Goal: Participate in discussion

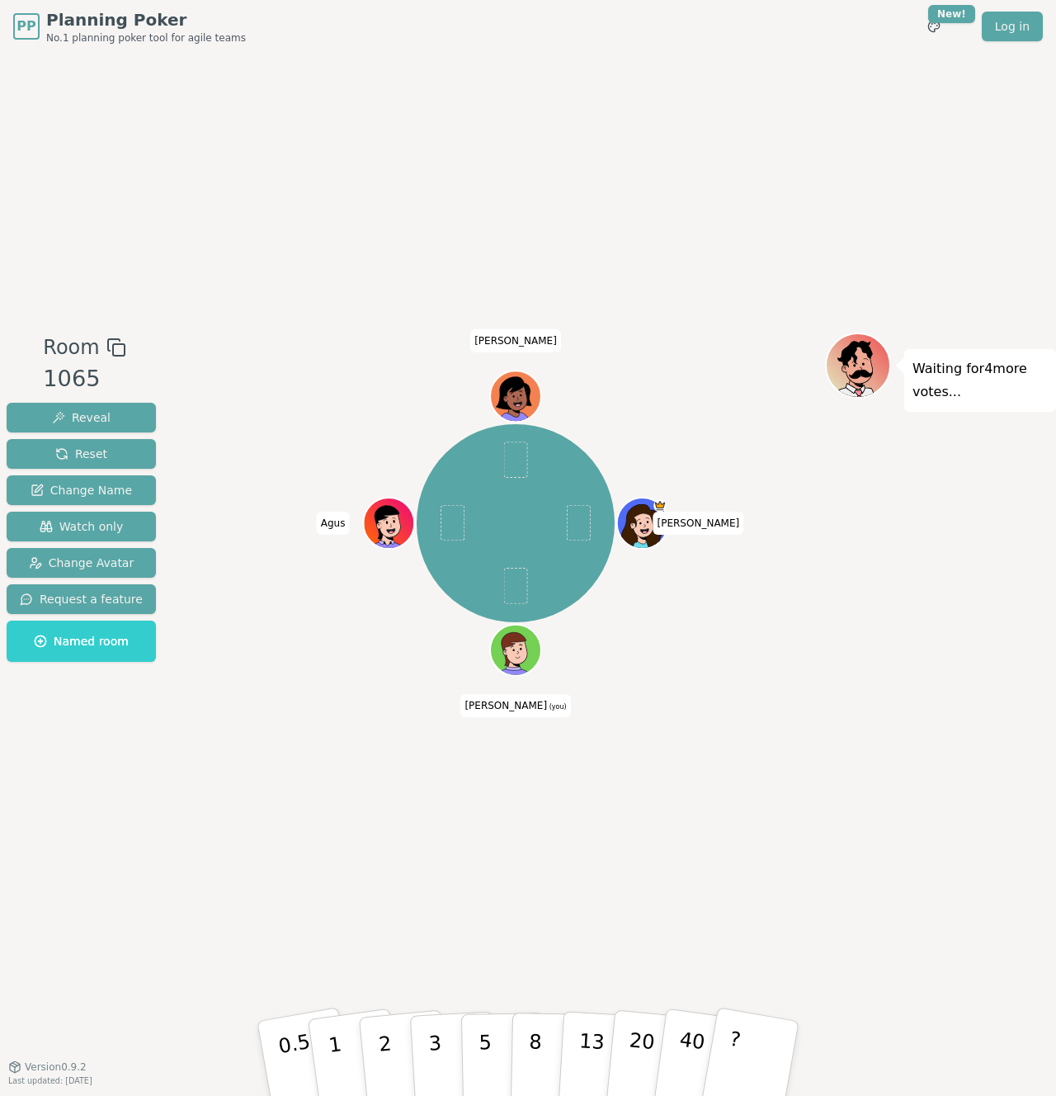
click at [317, 731] on div "[PERSON_NAME] (you) [PERSON_NAME]" at bounding box center [515, 560] width 619 height 454
click at [298, 826] on div "Room 1065 Reveal Reset Change Name Watch only Change Avatar Request a feature N…" at bounding box center [528, 559] width 1056 height 1013
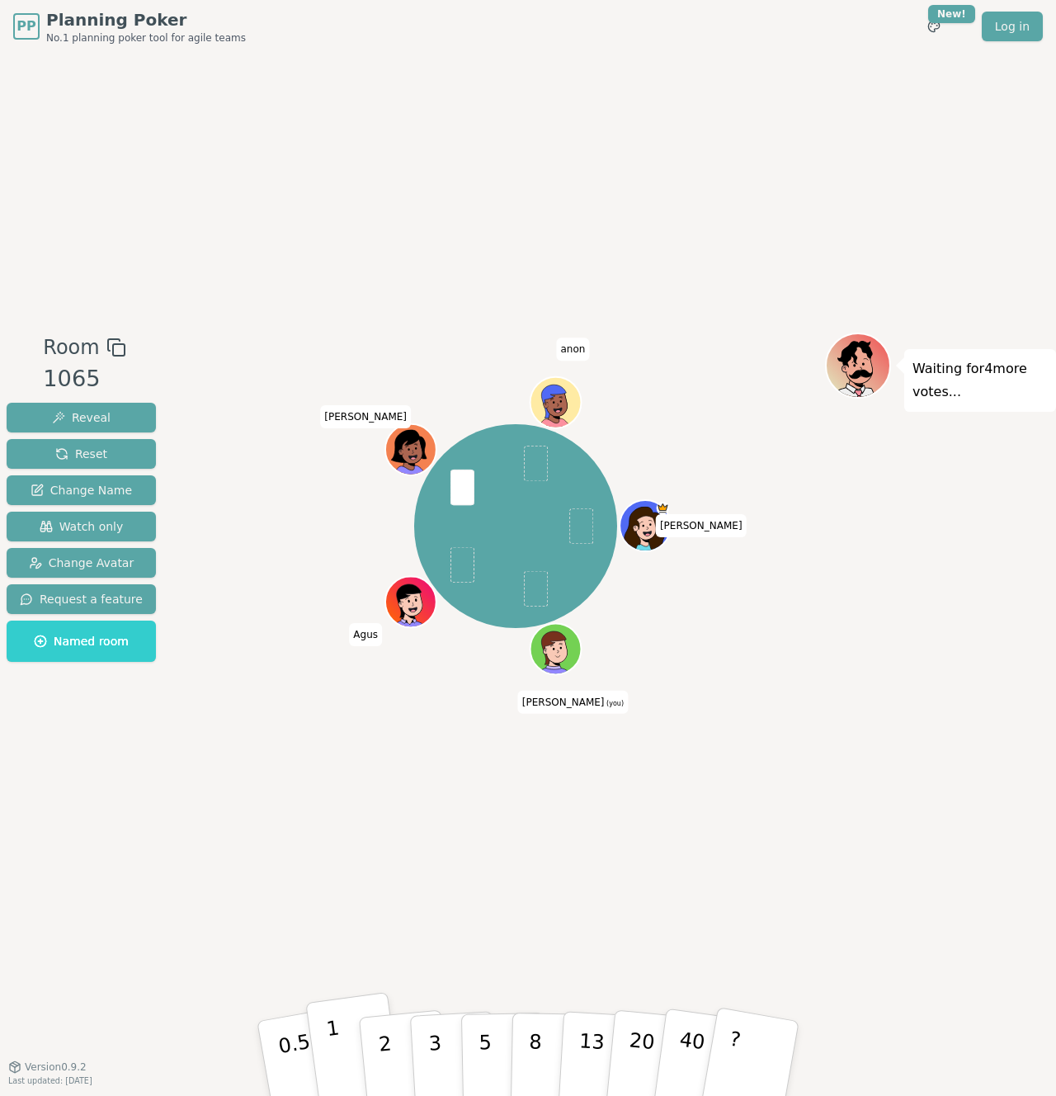
click at [342, 1037] on button "1" at bounding box center [354, 1059] width 98 height 134
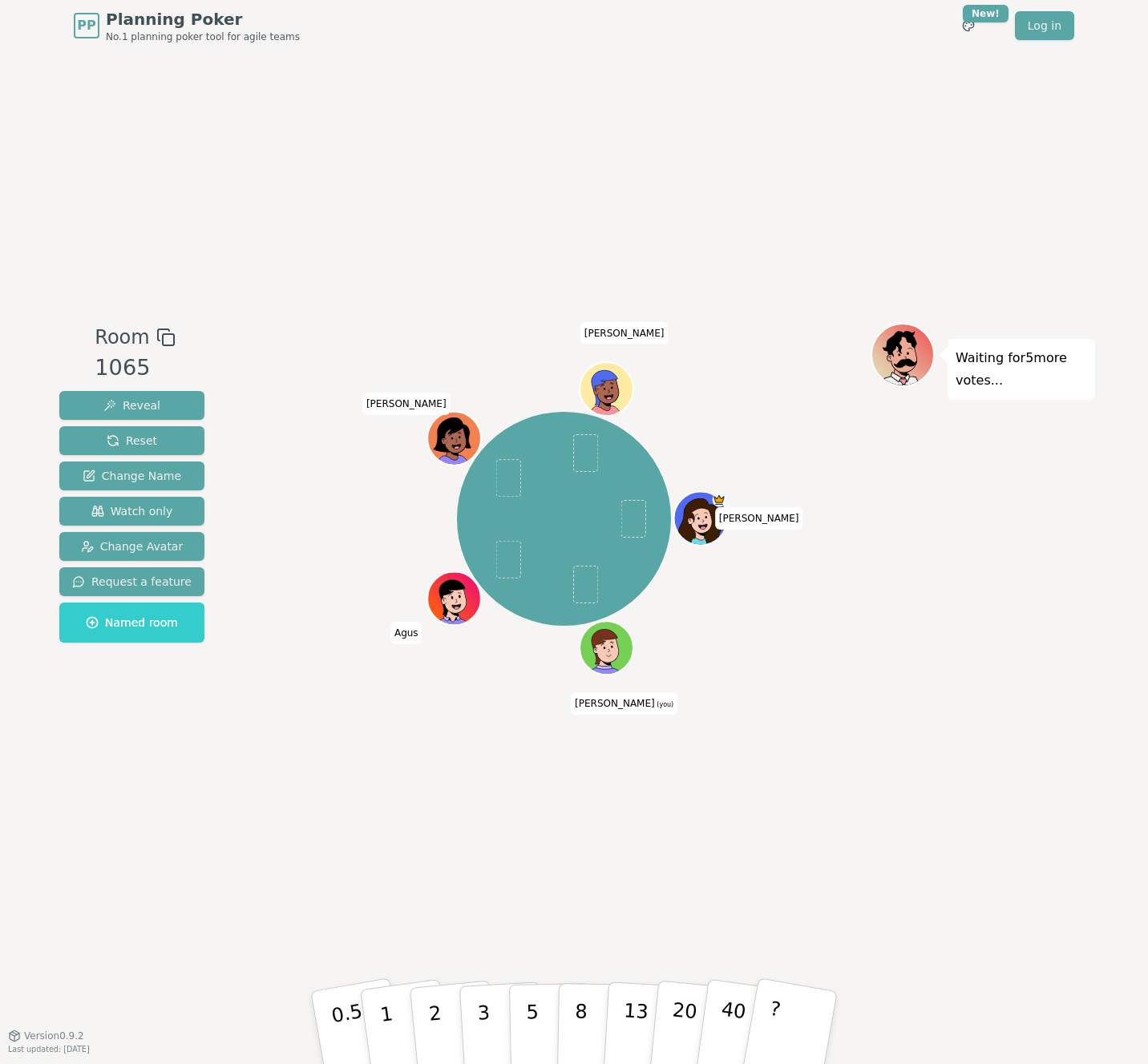
click at [425, 233] on div "Room 1065 Reveal Reset Change Name Watch only Change Avatar Request a feature N…" at bounding box center [573, 543] width 1042 height 983
click at [433, 1017] on p "2" at bounding box center [436, 1030] width 20 height 87
drag, startPoint x: 109, startPoint y: 177, endPoint x: 117, endPoint y: 172, distance: 9.4
click at [111, 177] on div "Room 1065 Reveal Reset Change Name Watch only Change Avatar Request a feature N…" at bounding box center [573, 543] width 1042 height 983
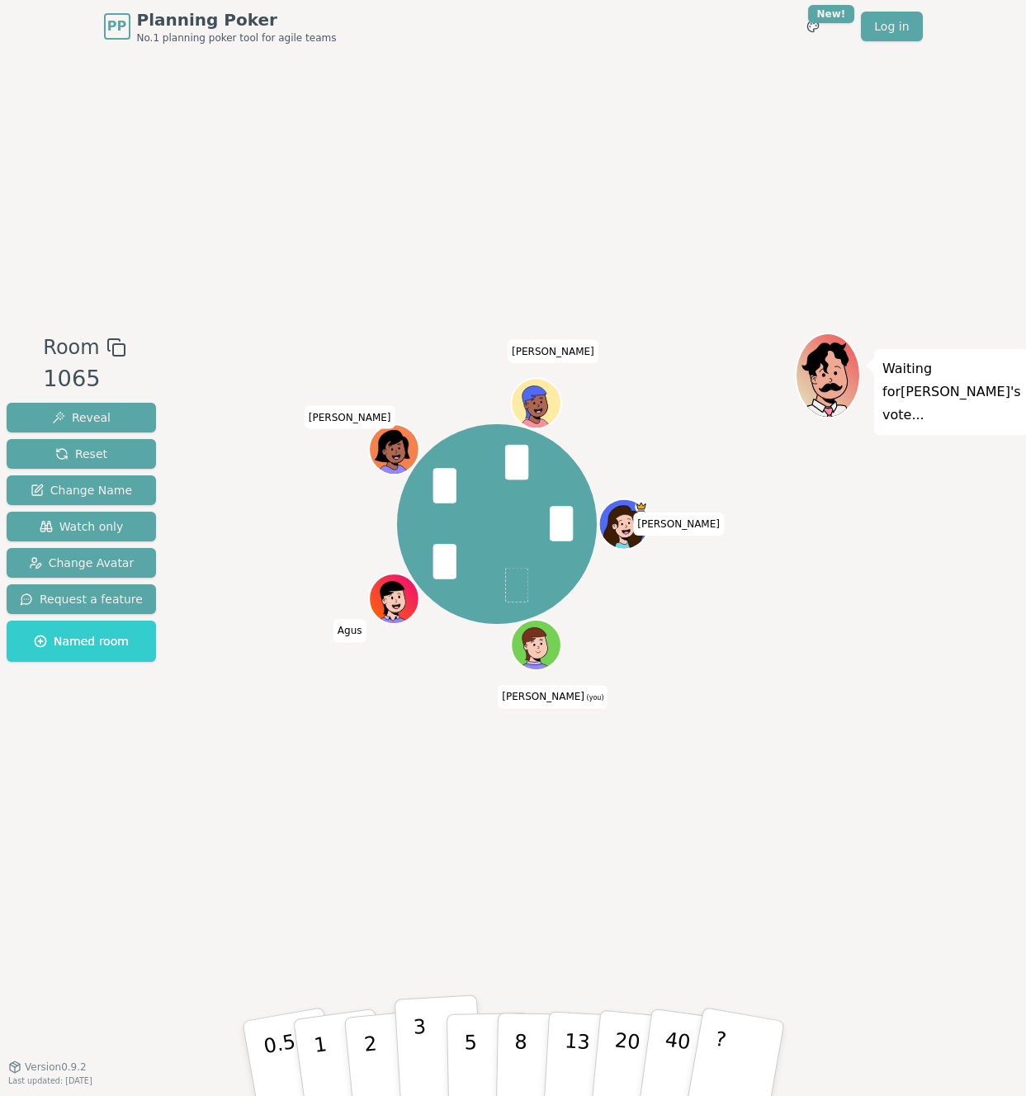
click at [411, 1053] on button "3" at bounding box center [439, 1058] width 90 height 129
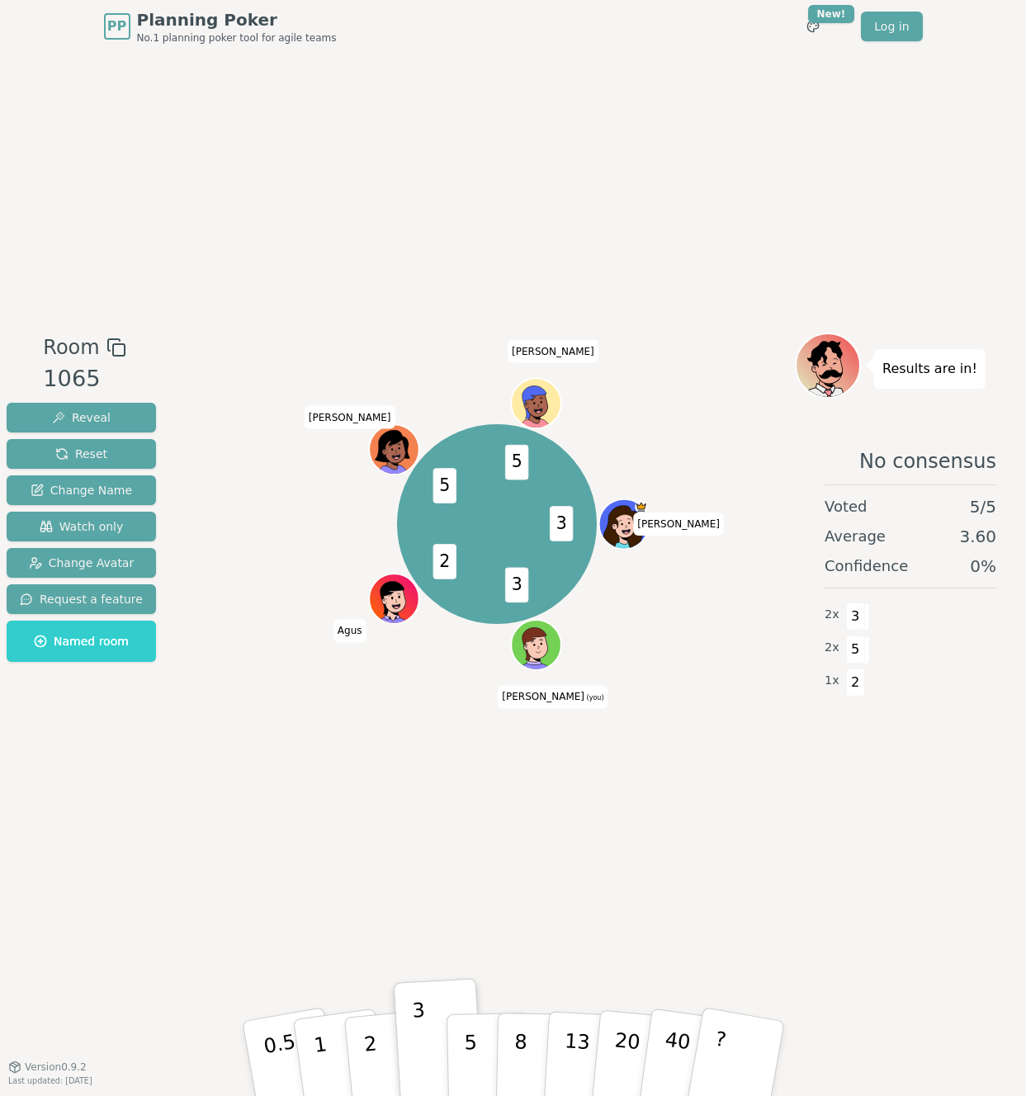
click at [560, 114] on div "Room 1065 Reveal Reset Change Name Watch only Change Avatar Request a feature N…" at bounding box center [513, 559] width 1026 height 1013
click at [589, 205] on div "Room 1065 Reveal Reset Change Name Watch only Change Avatar Request a feature N…" at bounding box center [513, 559] width 1026 height 1013
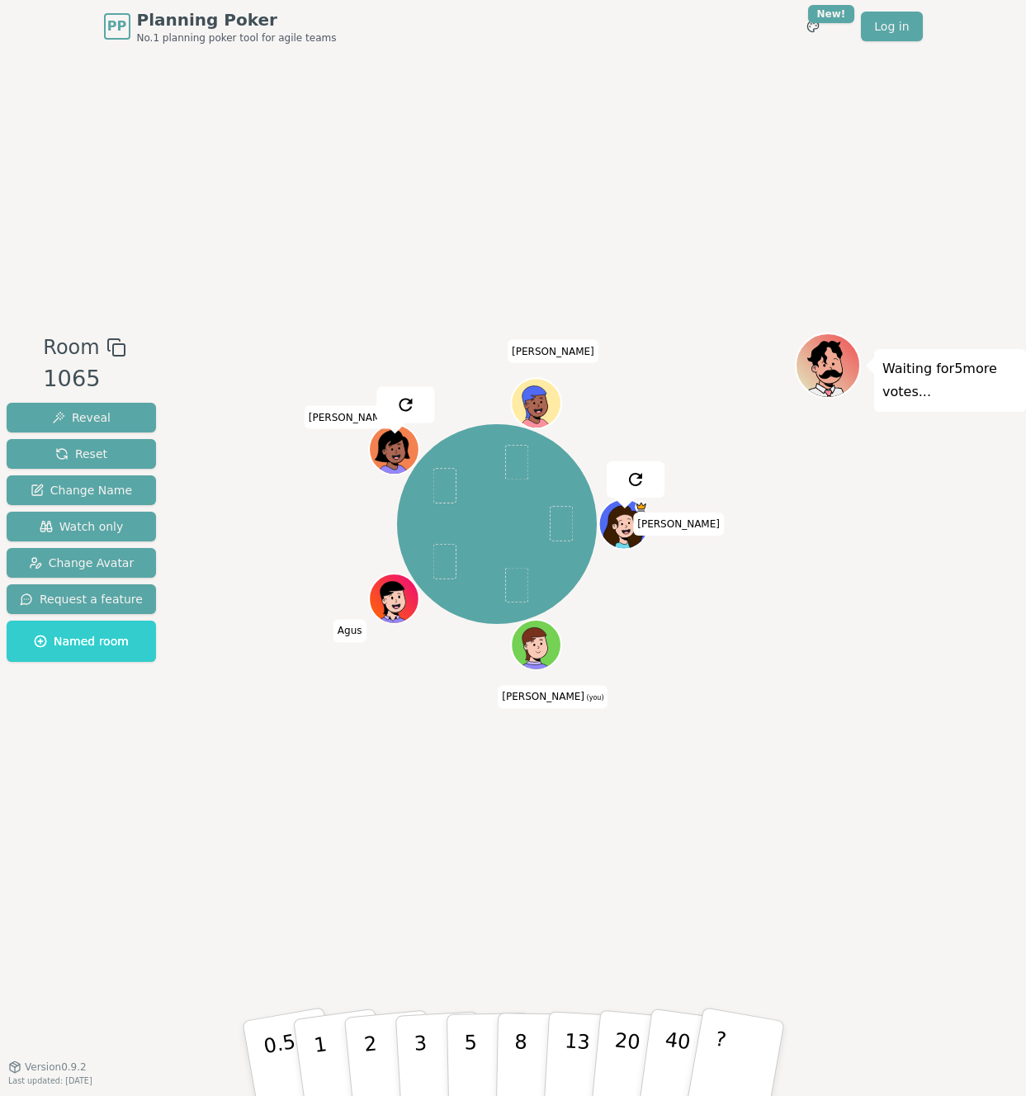
drag, startPoint x: 516, startPoint y: 861, endPoint x: 481, endPoint y: 858, distance: 34.8
click at [513, 861] on div "Room 1065 Reveal Reset Change Name Watch only Change Avatar Request a feature N…" at bounding box center [513, 559] width 1026 height 1013
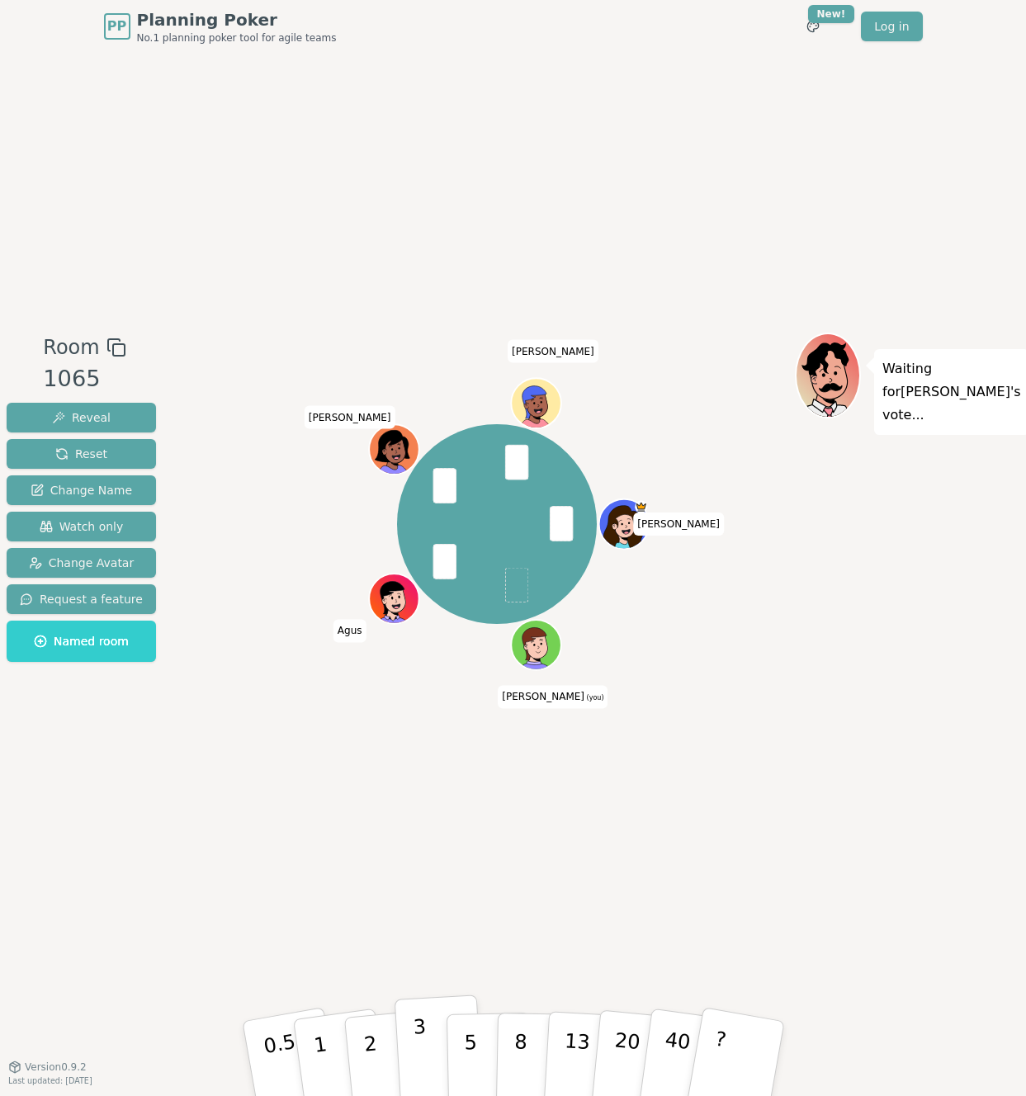
click at [436, 1044] on button "3" at bounding box center [439, 1058] width 90 height 129
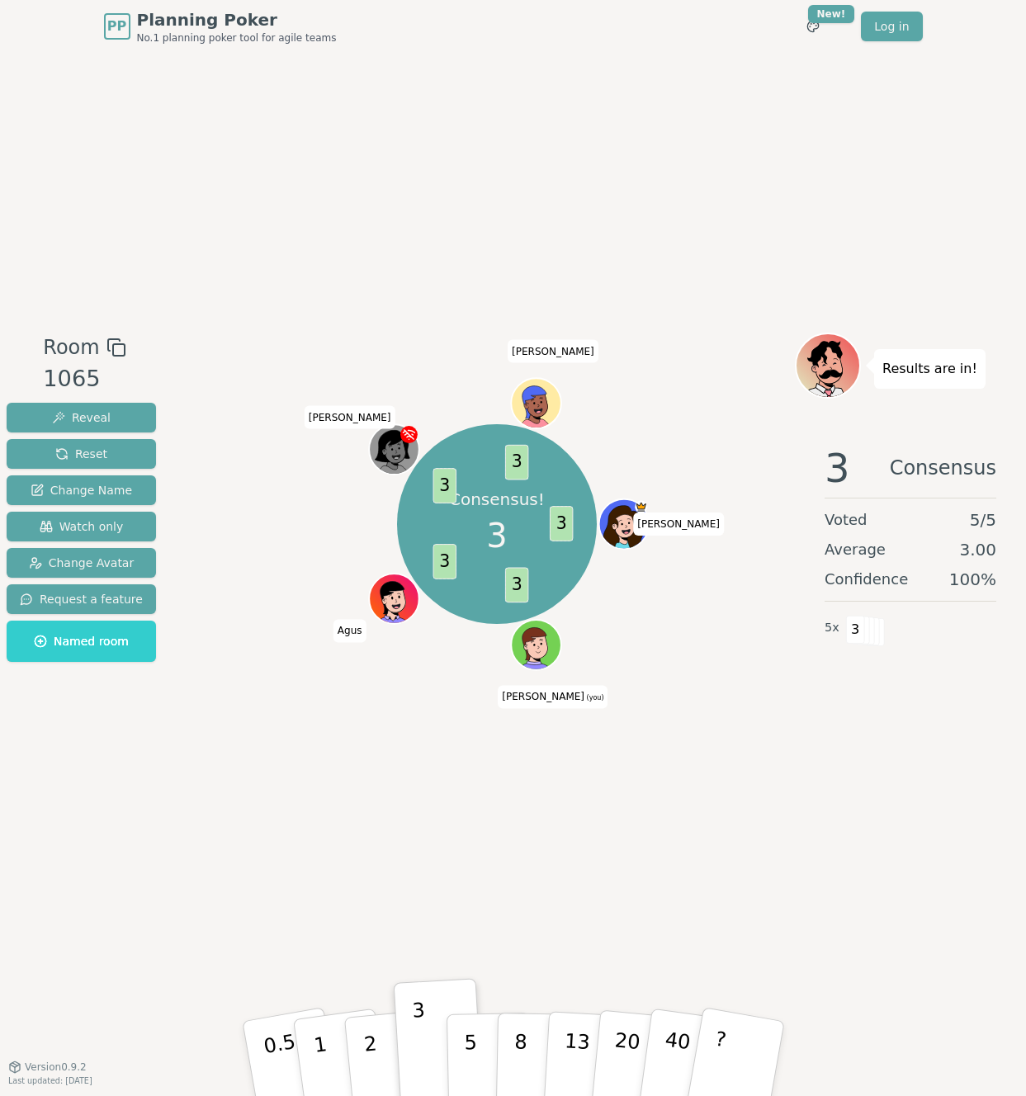
click at [122, 741] on div "Room 1065 Reveal Reset Change Name Watch only Change Avatar Request a feature N…" at bounding box center [81, 560] width 163 height 454
